Goal: Task Accomplishment & Management: Manage account settings

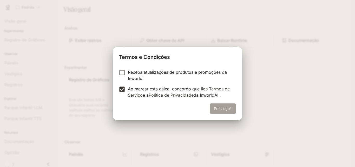
click at [223, 107] on font "Prosseguir" at bounding box center [223, 108] width 18 height 4
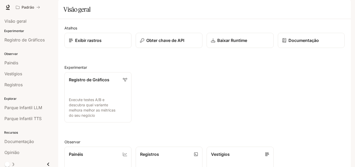
click at [162, 83] on div "Registro de Gráficos Execute testes A/B e descubra qual variante melhora melhor…" at bounding box center [202, 95] width 284 height 54
click at [344, 9] on img "button" at bounding box center [343, 7] width 7 height 7
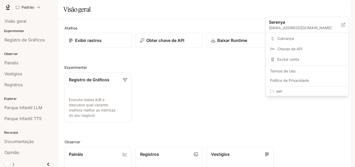
click at [289, 94] on div "sair" at bounding box center [307, 90] width 83 height 9
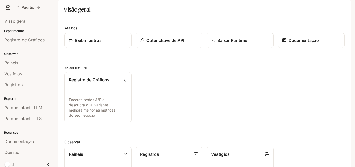
click at [111, 16] on section "Visão geral" at bounding box center [204, 9] width 293 height 19
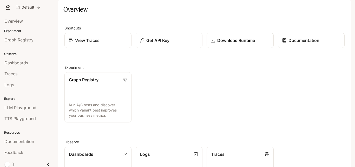
click at [130, 15] on div "Overview" at bounding box center [204, 9] width 282 height 10
click at [344, 7] on img "button" at bounding box center [343, 7] width 7 height 7
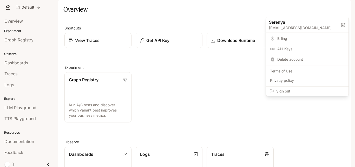
click at [294, 90] on span "Sign out" at bounding box center [310, 90] width 68 height 5
